Goal: Transaction & Acquisition: Book appointment/travel/reservation

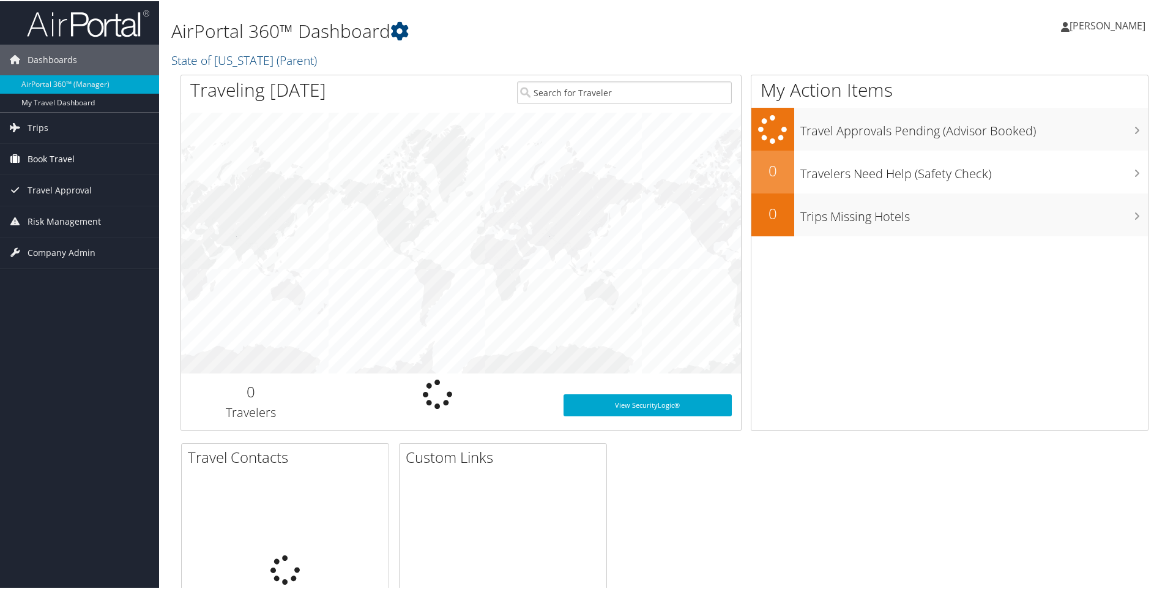
click at [62, 160] on span "Book Travel" at bounding box center [51, 158] width 47 height 31
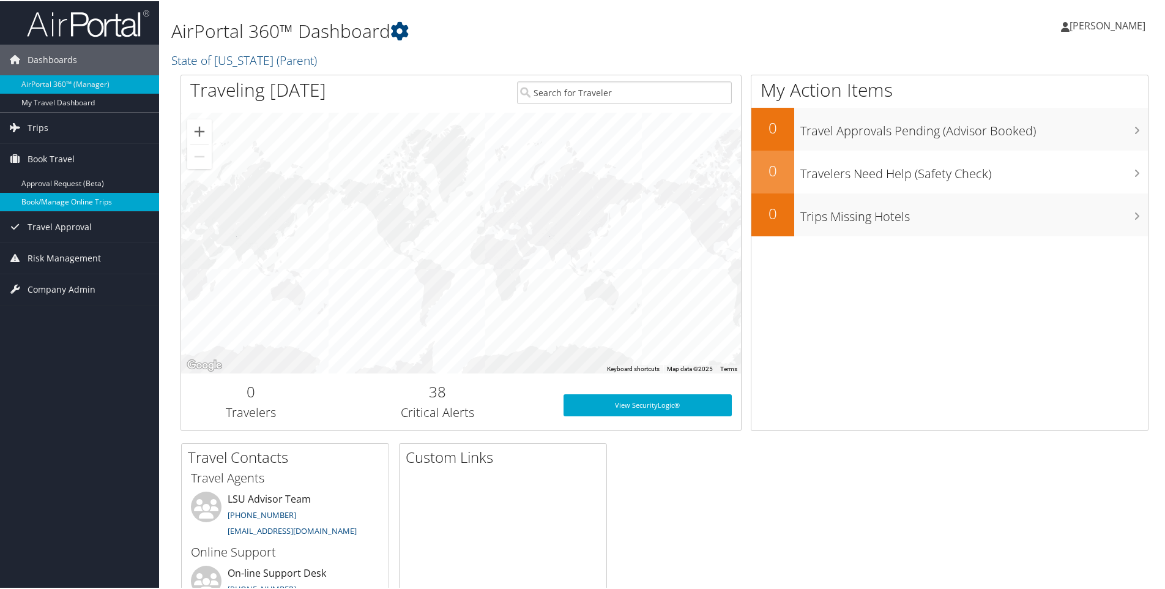
click at [92, 208] on link "Book/Manage Online Trips" at bounding box center [79, 201] width 159 height 18
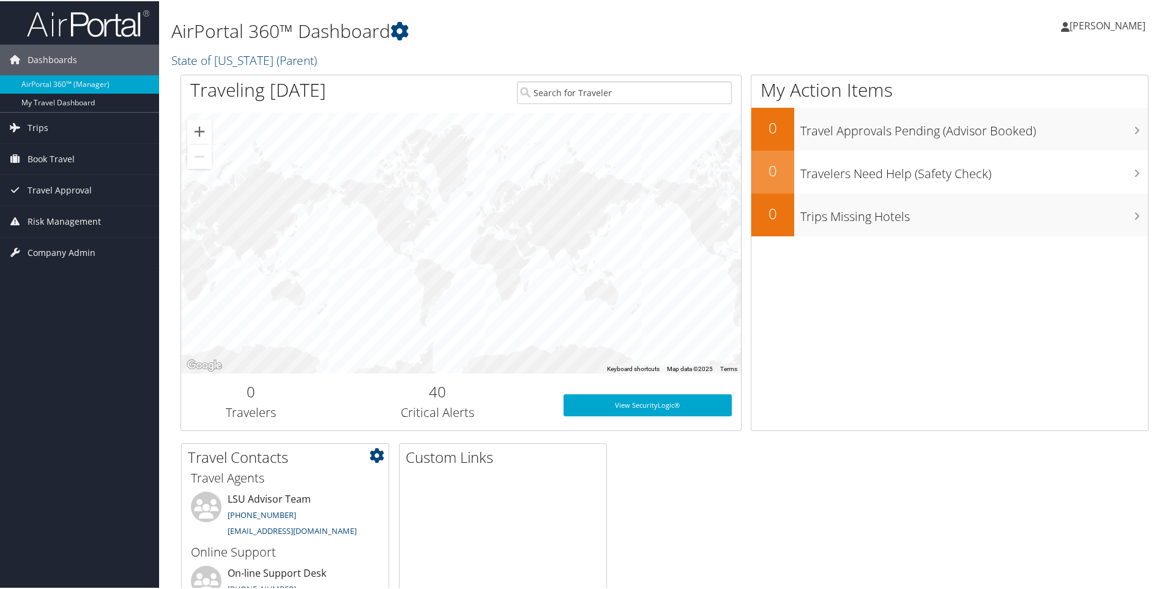
scroll to position [61, 0]
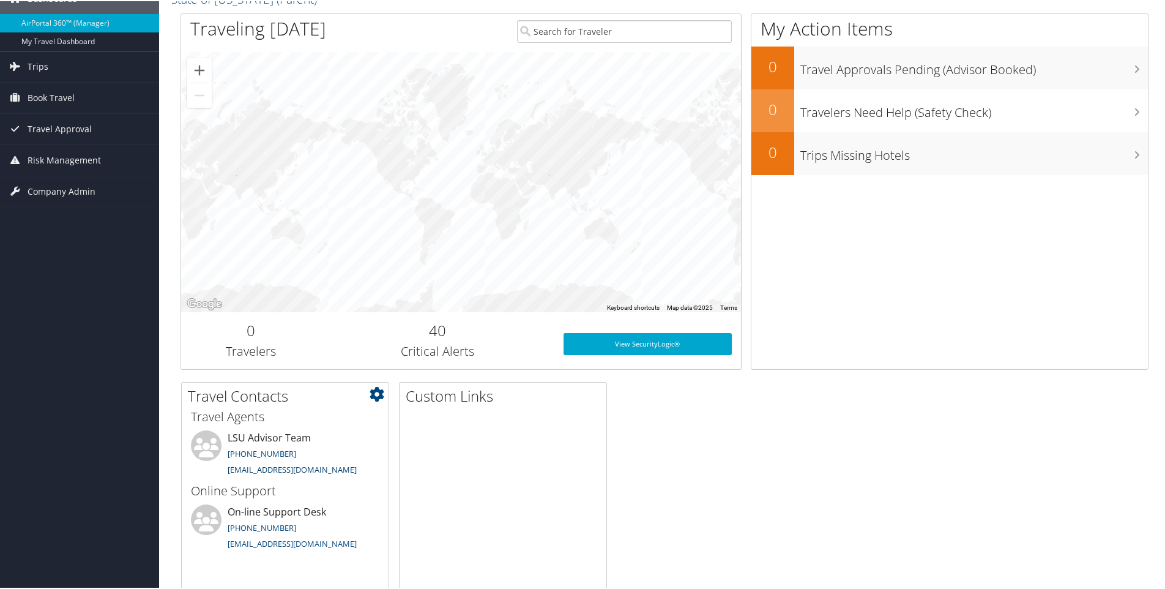
click at [313, 467] on link "[EMAIL_ADDRESS][DOMAIN_NAME]" at bounding box center [292, 468] width 129 height 11
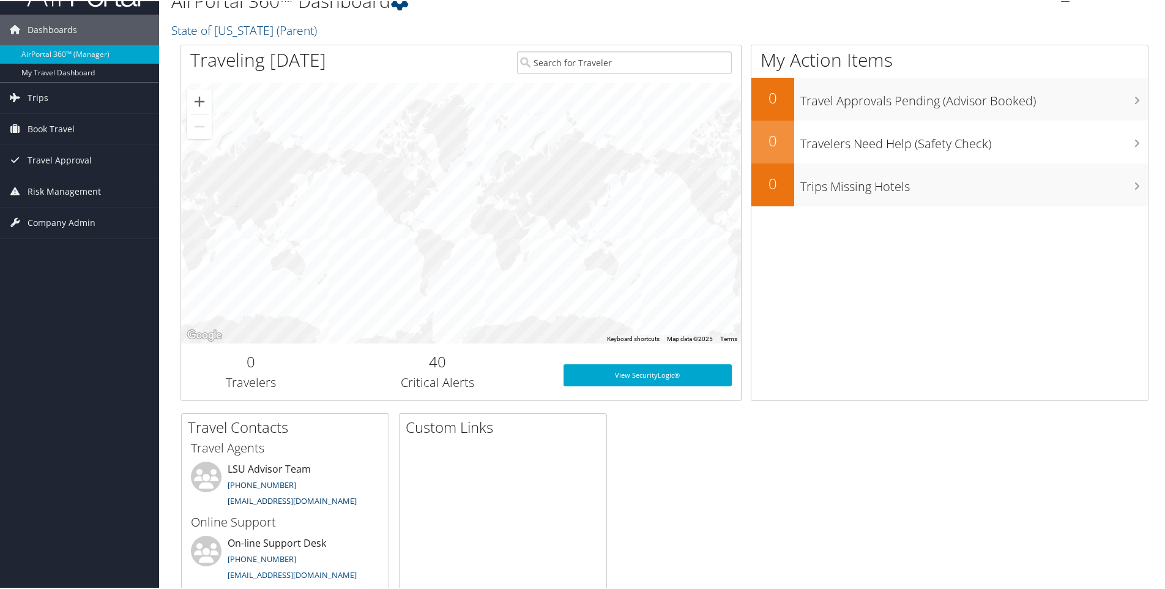
scroll to position [0, 0]
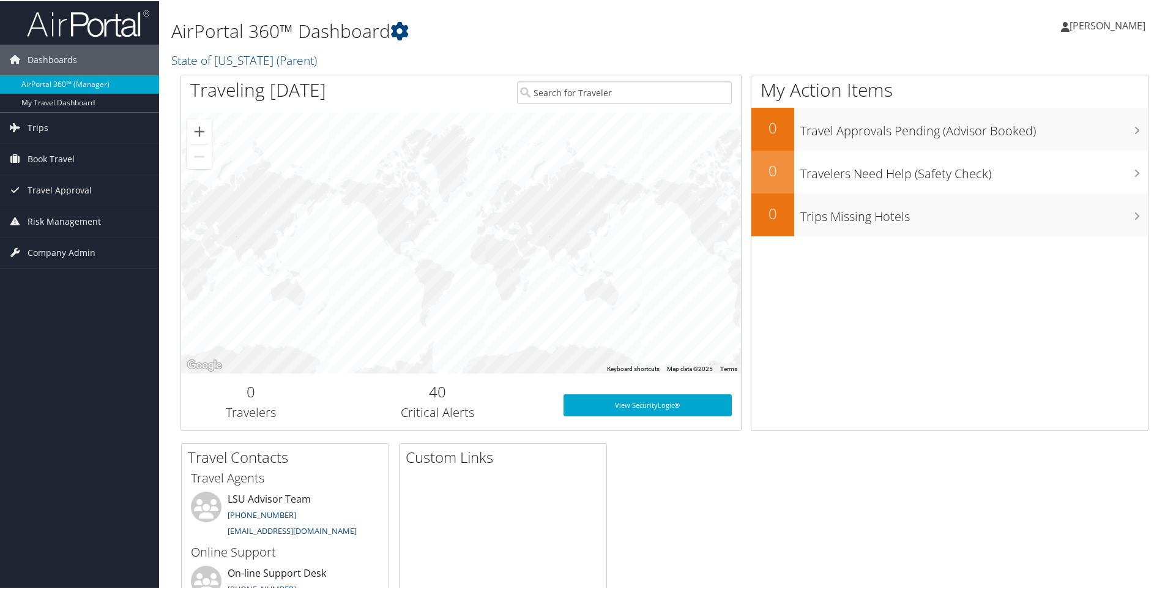
click at [73, 544] on div "Dashboards AirPortal 360™ (Manager) My Travel Dashboard Trips Current/Future Tr…" at bounding box center [585, 348] width 1170 height 696
